Goal: Transaction & Acquisition: Purchase product/service

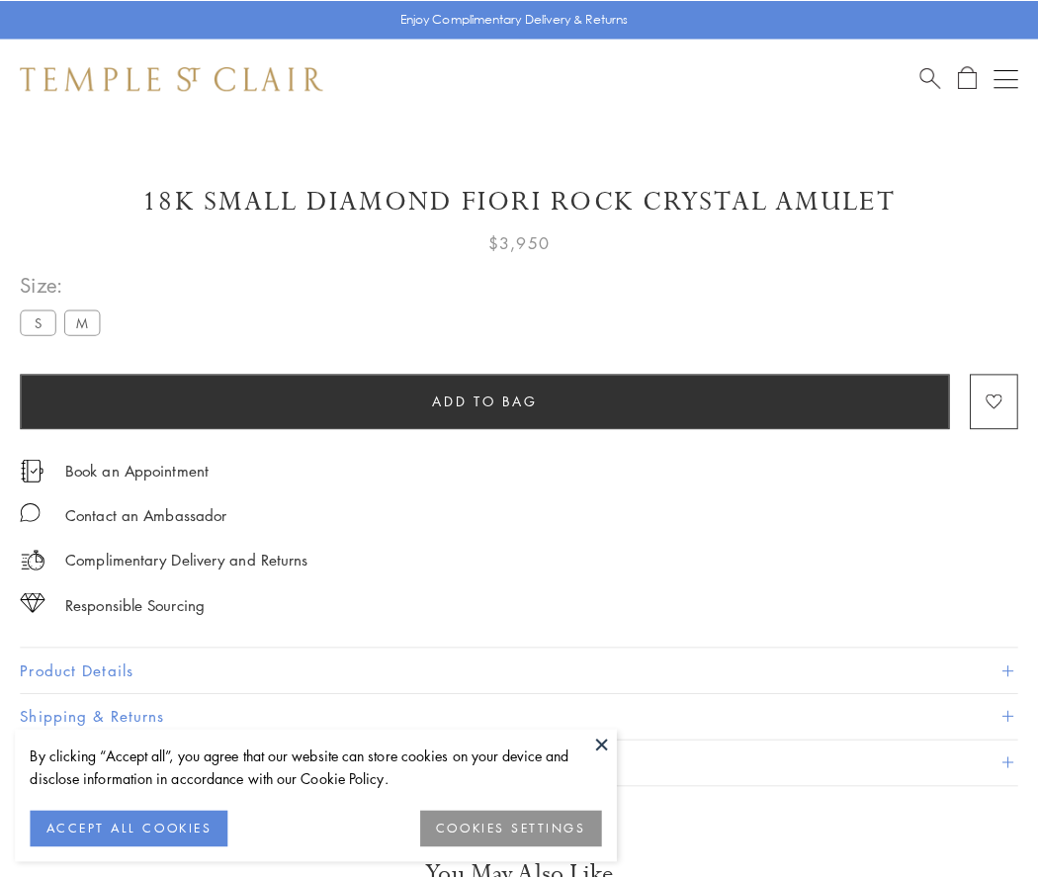
scroll to position [26, 0]
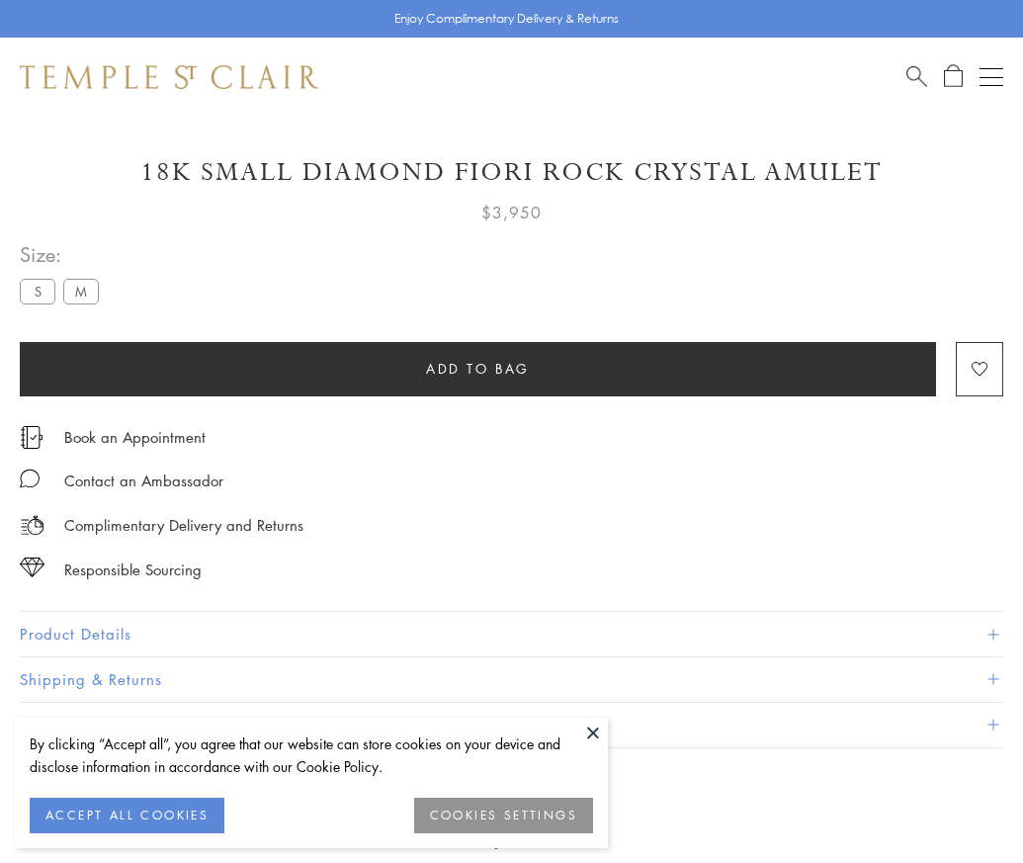
click at [477, 368] on span "Add to bag" at bounding box center [478, 369] width 104 height 22
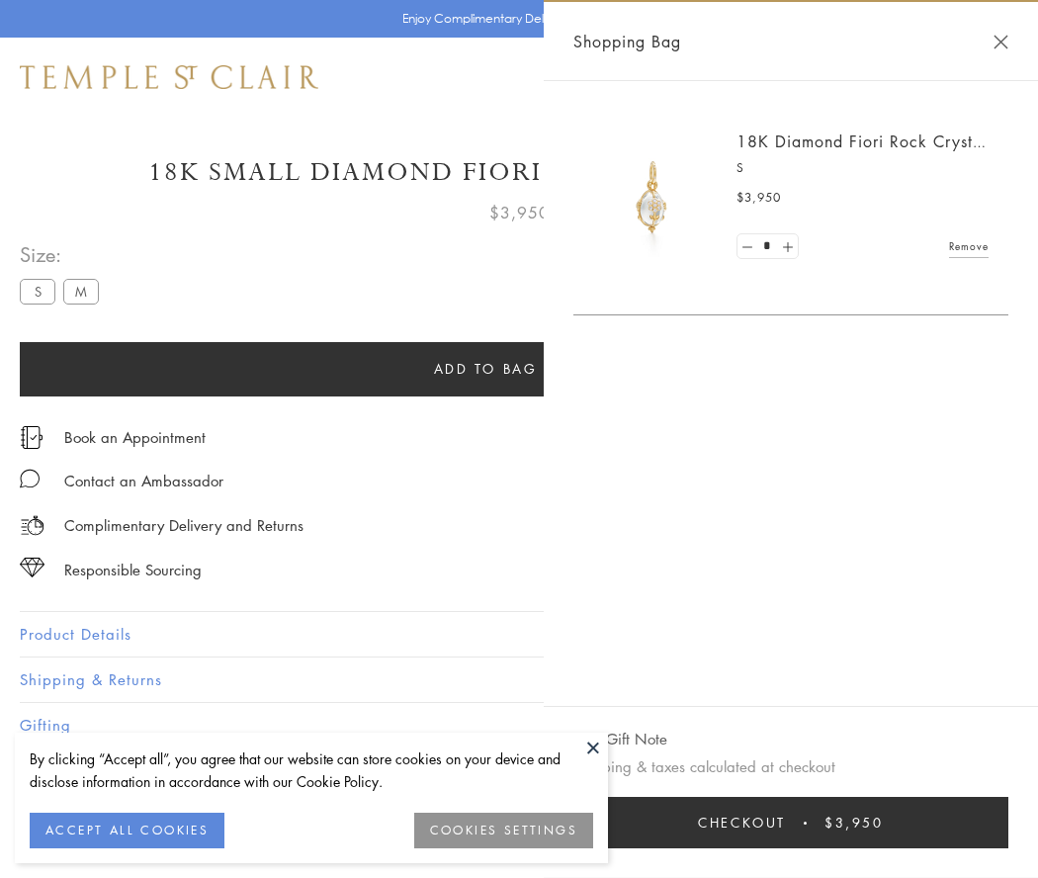
click at [803, 822] on button "Checkout $3,950" at bounding box center [790, 822] width 435 height 51
